Goal: Information Seeking & Learning: Find contact information

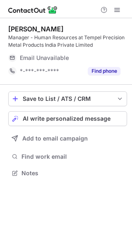
scroll to position [167, 132]
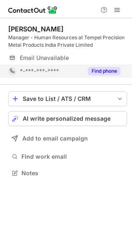
click at [110, 69] on button "Find phone" at bounding box center [104, 71] width 33 height 8
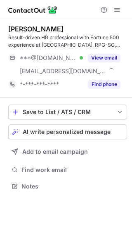
scroll to position [180, 132]
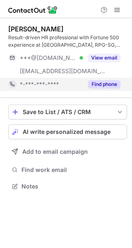
click at [102, 85] on button "Find phone" at bounding box center [104, 84] width 33 height 8
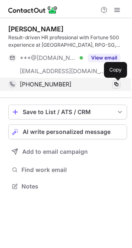
click at [116, 84] on span at bounding box center [116, 84] width 7 height 7
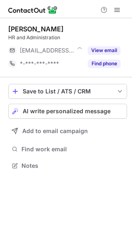
scroll to position [4, 4]
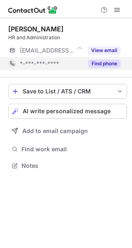
click at [100, 64] on button "Find phone" at bounding box center [104, 63] width 33 height 8
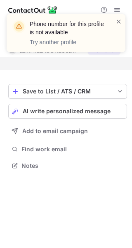
scroll to position [146, 132]
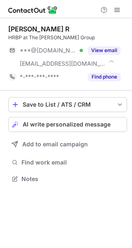
scroll to position [173, 132]
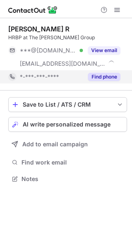
click at [112, 78] on button "Find phone" at bounding box center [104, 77] width 33 height 8
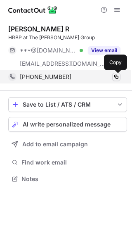
click at [118, 76] on span at bounding box center [116, 76] width 7 height 7
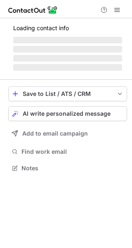
scroll to position [173, 132]
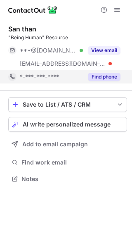
click at [110, 76] on button "Find phone" at bounding box center [104, 77] width 33 height 8
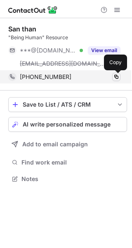
click at [116, 76] on span at bounding box center [116, 76] width 7 height 7
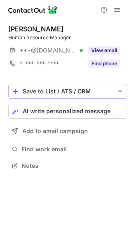
scroll to position [4, 4]
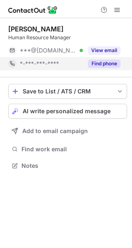
click at [104, 62] on button "Find phone" at bounding box center [104, 63] width 33 height 8
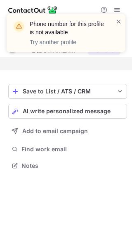
scroll to position [146, 132]
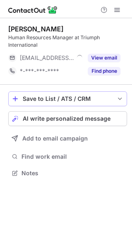
scroll to position [167, 132]
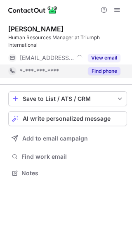
click at [101, 71] on button "Find phone" at bounding box center [104, 71] width 33 height 8
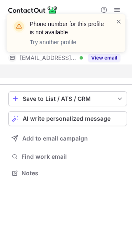
scroll to position [154, 132]
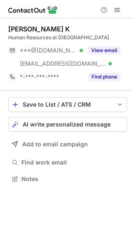
scroll to position [173, 132]
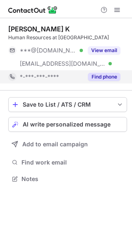
click at [100, 78] on button "Find phone" at bounding box center [104, 77] width 33 height 8
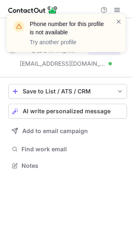
scroll to position [159, 132]
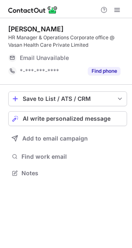
scroll to position [167, 132]
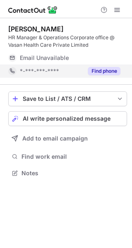
click at [116, 69] on button "Find phone" at bounding box center [104, 71] width 33 height 8
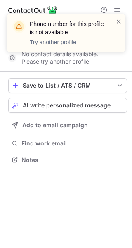
scroll to position [154, 132]
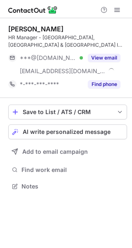
scroll to position [180, 132]
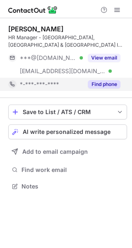
click at [100, 85] on button "Find phone" at bounding box center [104, 84] width 33 height 8
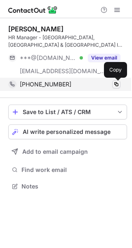
drag, startPoint x: 117, startPoint y: 84, endPoint x: 112, endPoint y: 83, distance: 5.0
click at [117, 84] on span at bounding box center [116, 84] width 7 height 7
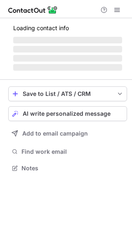
scroll to position [167, 132]
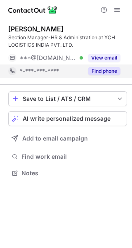
click at [101, 71] on button "Find phone" at bounding box center [104, 71] width 33 height 8
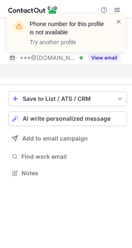
scroll to position [154, 132]
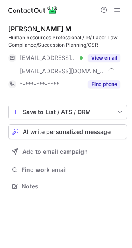
scroll to position [180, 132]
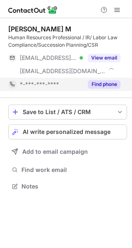
click at [105, 83] on button "Find phone" at bounding box center [104, 84] width 33 height 8
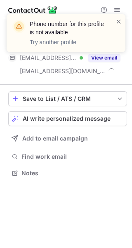
scroll to position [167, 132]
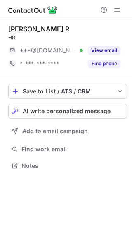
scroll to position [4, 4]
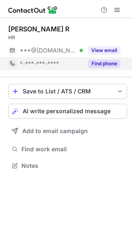
click at [113, 62] on button "Find phone" at bounding box center [104, 63] width 33 height 8
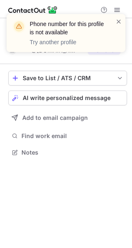
scroll to position [146, 132]
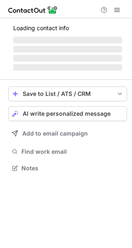
scroll to position [167, 132]
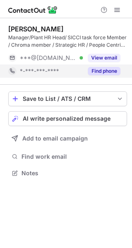
click at [96, 70] on button "Find phone" at bounding box center [104, 71] width 33 height 8
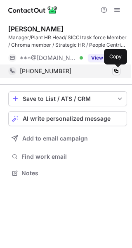
click at [118, 71] on span at bounding box center [116, 71] width 7 height 7
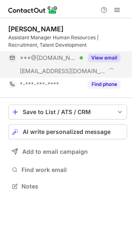
scroll to position [180, 132]
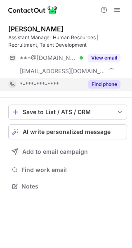
click at [104, 85] on button "Find phone" at bounding box center [104, 84] width 33 height 8
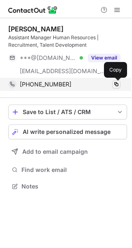
click at [118, 82] on span at bounding box center [116, 84] width 7 height 7
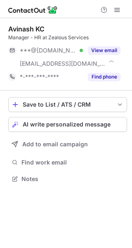
scroll to position [173, 132]
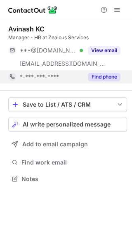
click at [110, 80] on button "Find phone" at bounding box center [104, 77] width 33 height 8
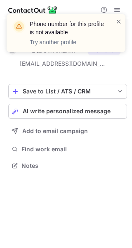
scroll to position [159, 132]
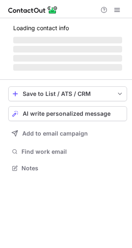
scroll to position [4, 4]
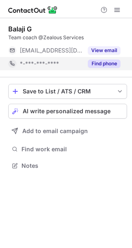
click at [99, 62] on button "Find phone" at bounding box center [104, 63] width 33 height 8
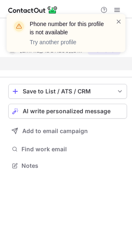
scroll to position [146, 132]
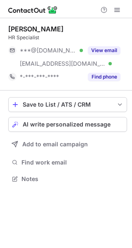
scroll to position [173, 132]
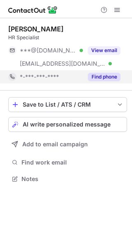
click at [102, 73] on button "Find phone" at bounding box center [104, 77] width 33 height 8
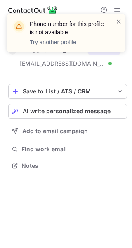
scroll to position [159, 132]
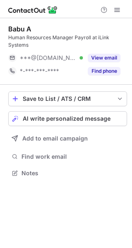
scroll to position [167, 132]
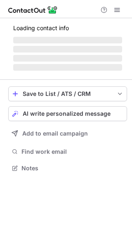
scroll to position [180, 132]
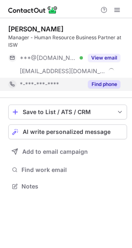
click at [101, 84] on button "Find phone" at bounding box center [104, 84] width 33 height 8
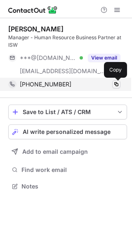
click at [117, 84] on span at bounding box center [116, 84] width 7 height 7
